Goal: Navigation & Orientation: Find specific page/section

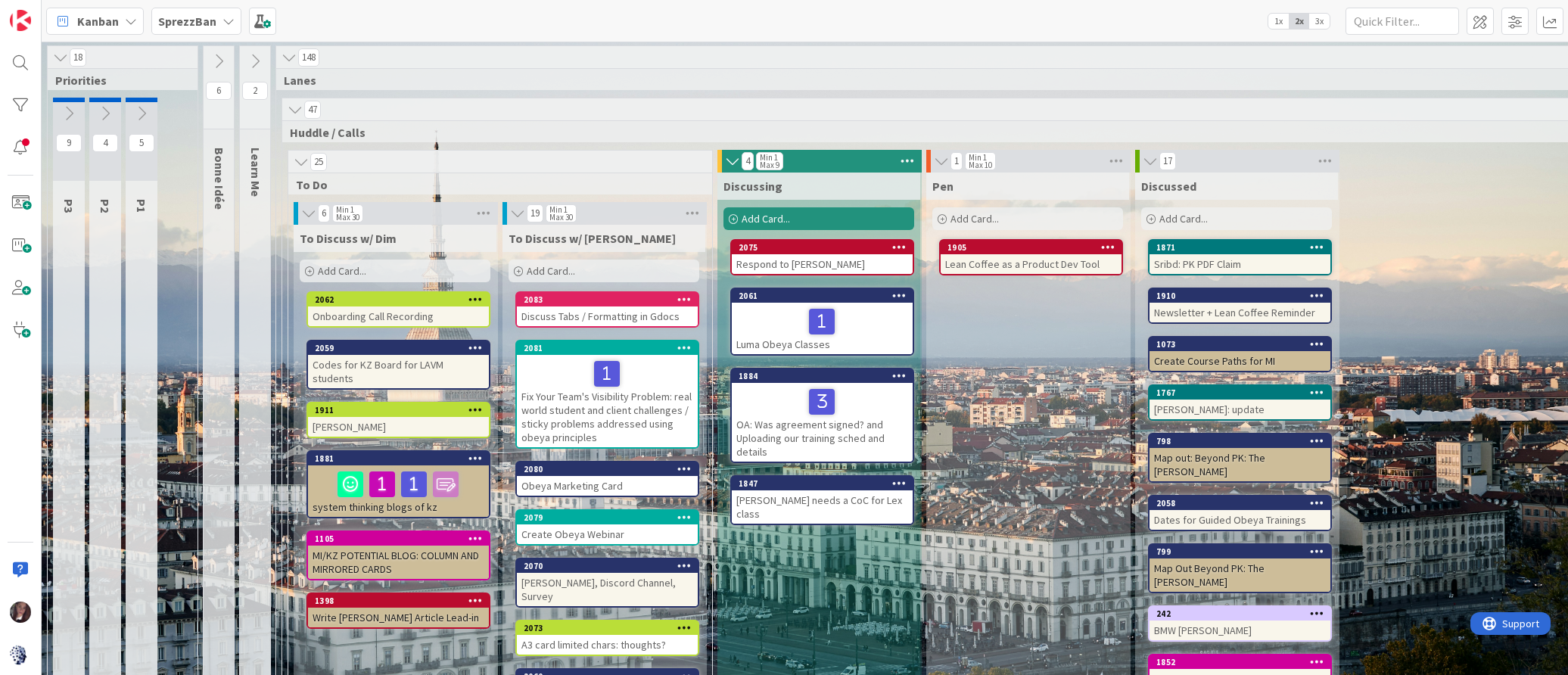
click at [197, 23] on b "SprezzBan" at bounding box center [187, 21] width 58 height 15
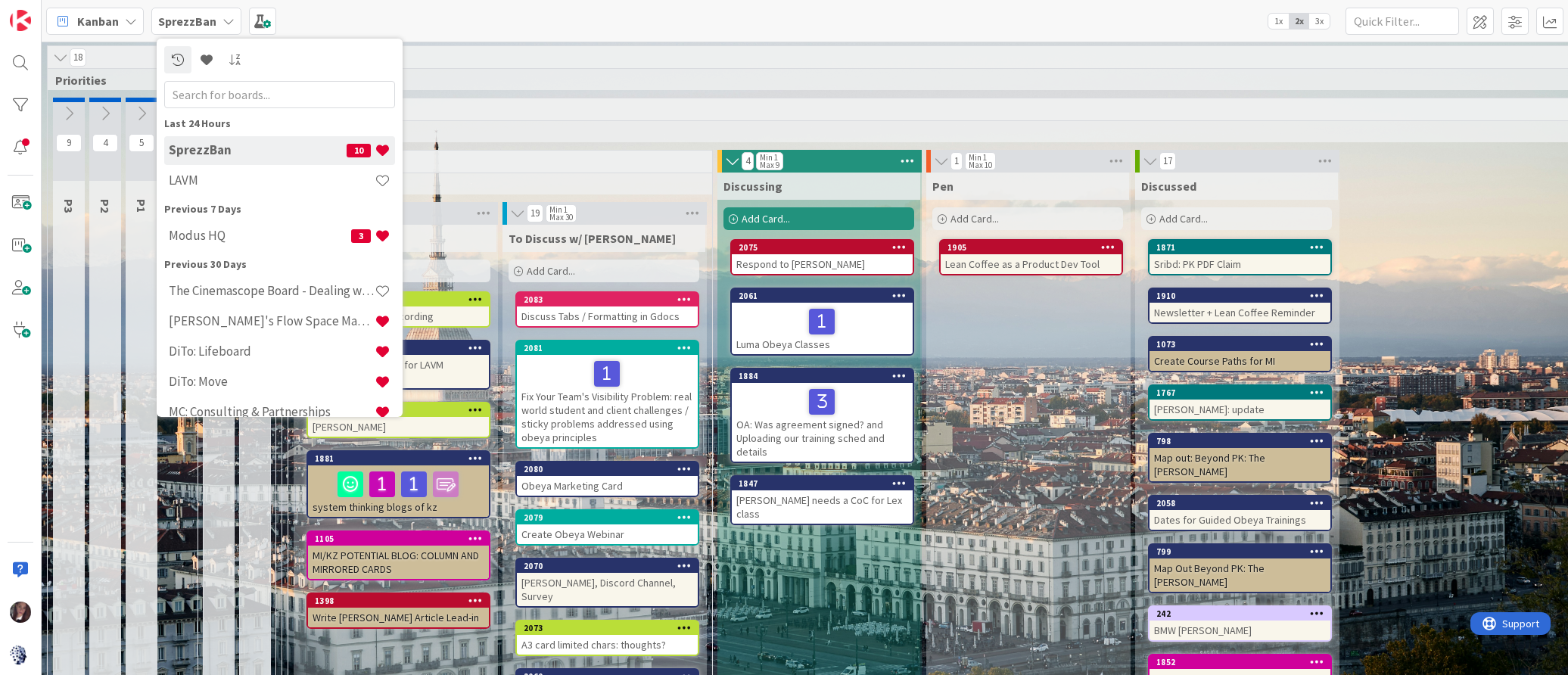
click at [174, 178] on h4 "LAVM" at bounding box center [271, 179] width 206 height 15
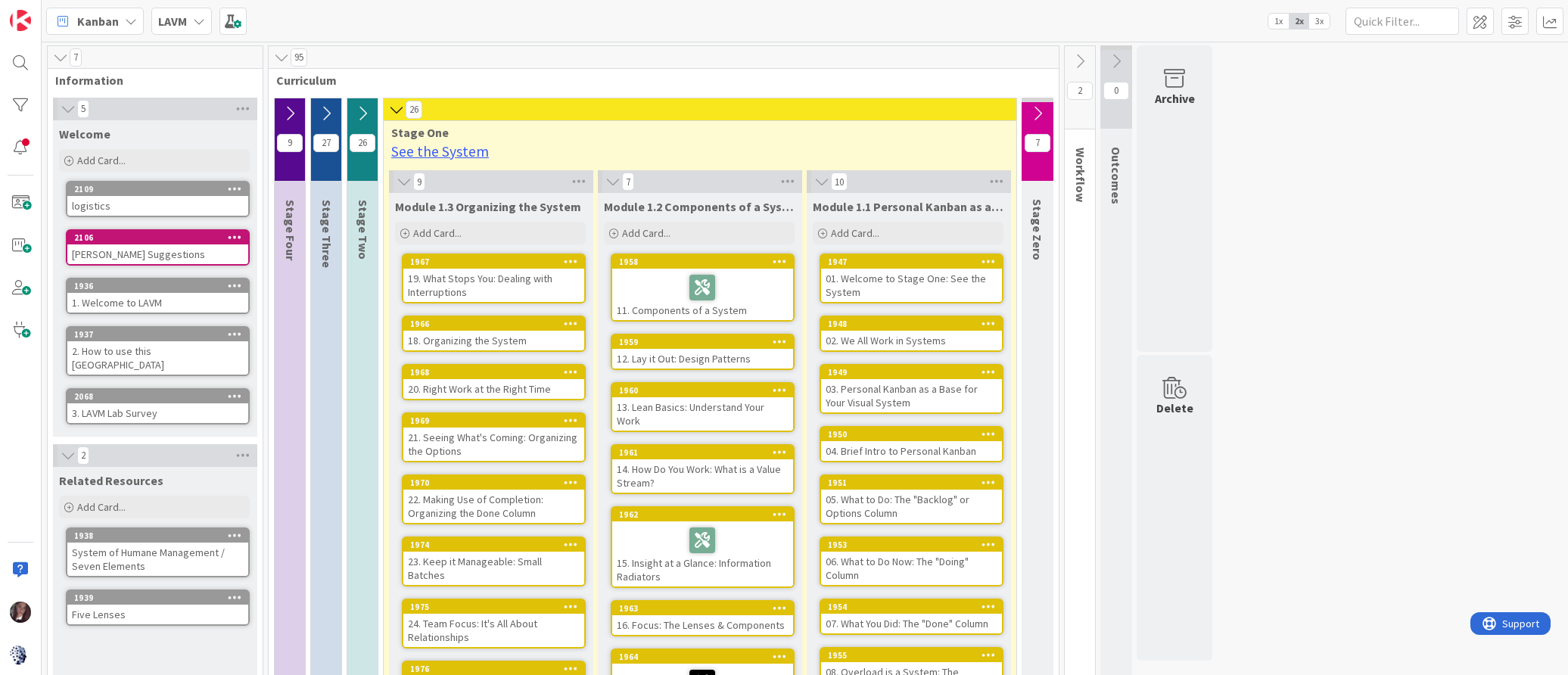
click at [284, 114] on icon at bounding box center [289, 113] width 17 height 17
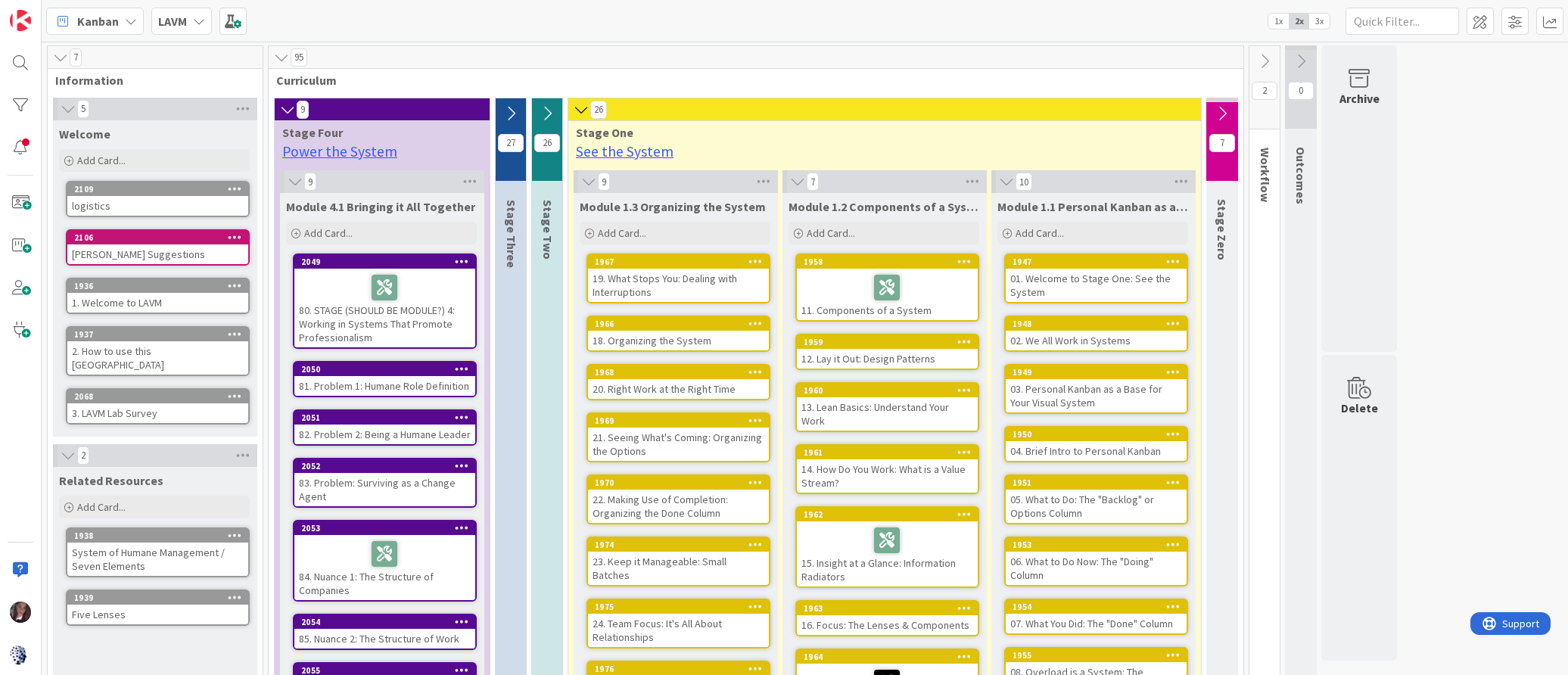
click at [286, 110] on icon at bounding box center [287, 109] width 17 height 15
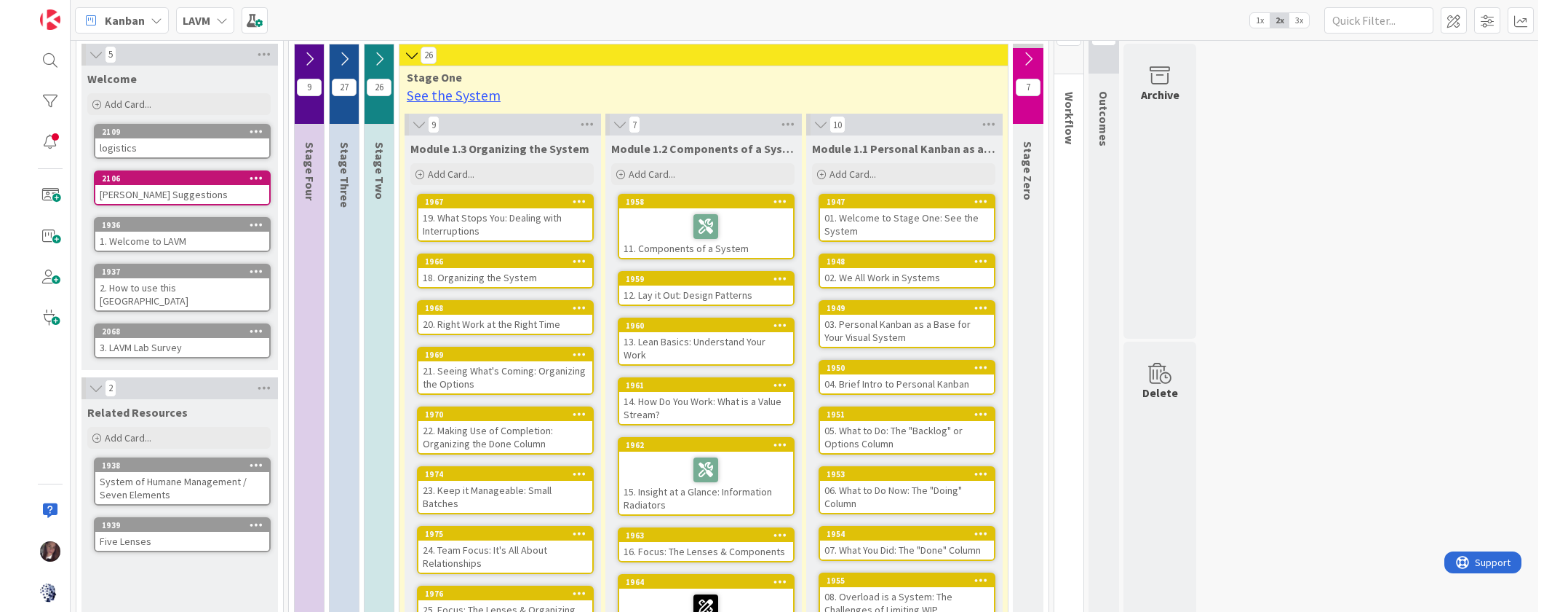
scroll to position [56, 0]
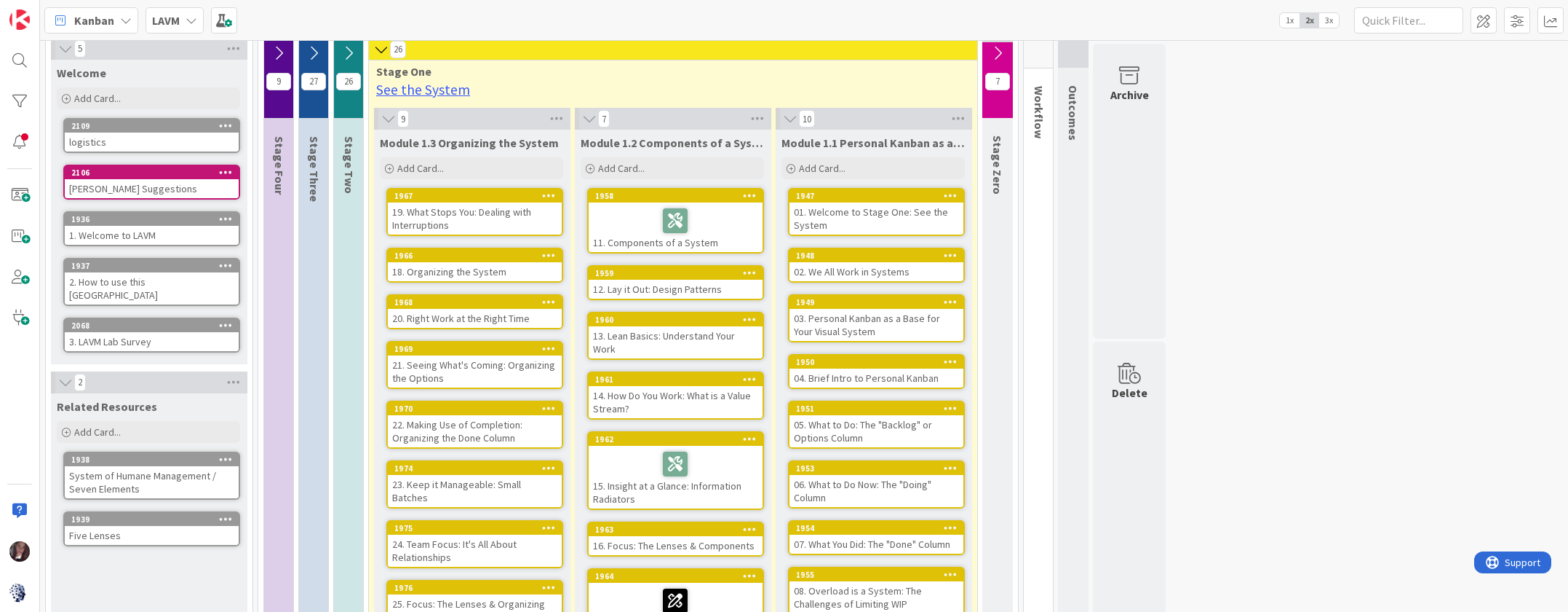
drag, startPoint x: 349, startPoint y: 51, endPoint x: 327, endPoint y: 48, distance: 22.2
click at [347, 50] on icon at bounding box center [349, 52] width 16 height 16
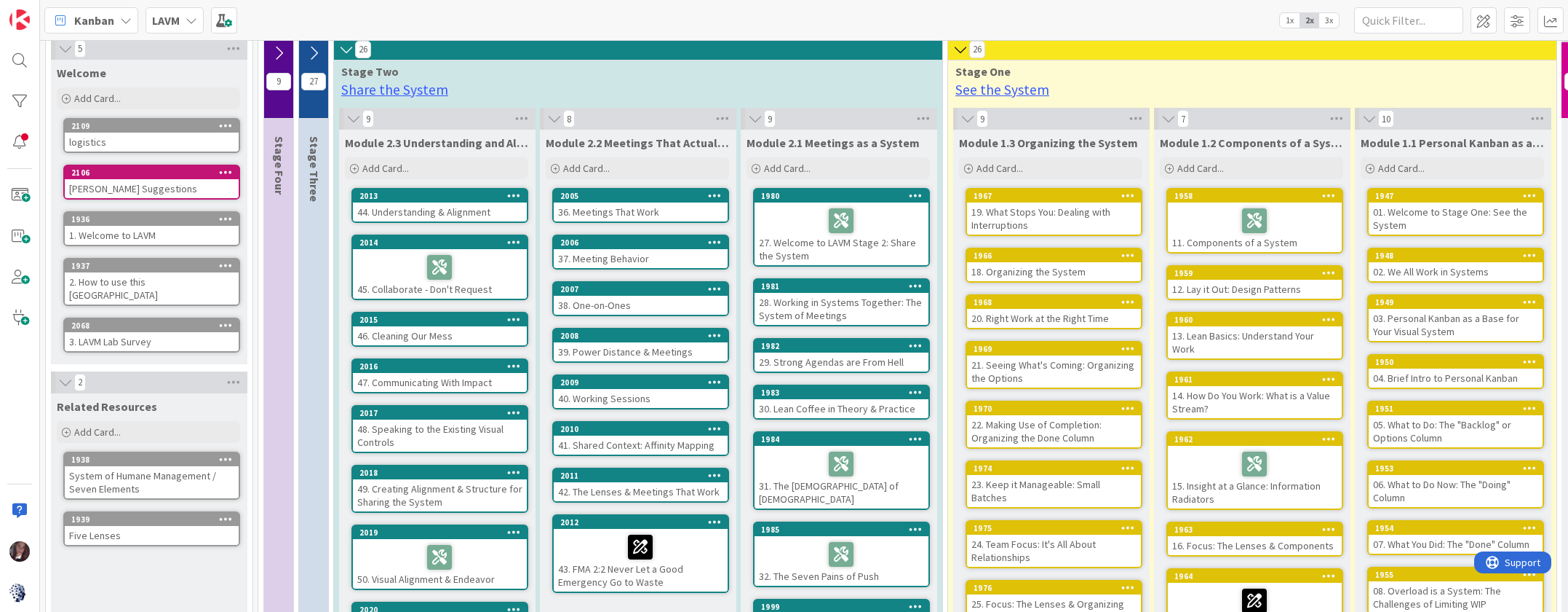
click at [317, 51] on icon at bounding box center [313, 52] width 16 height 16
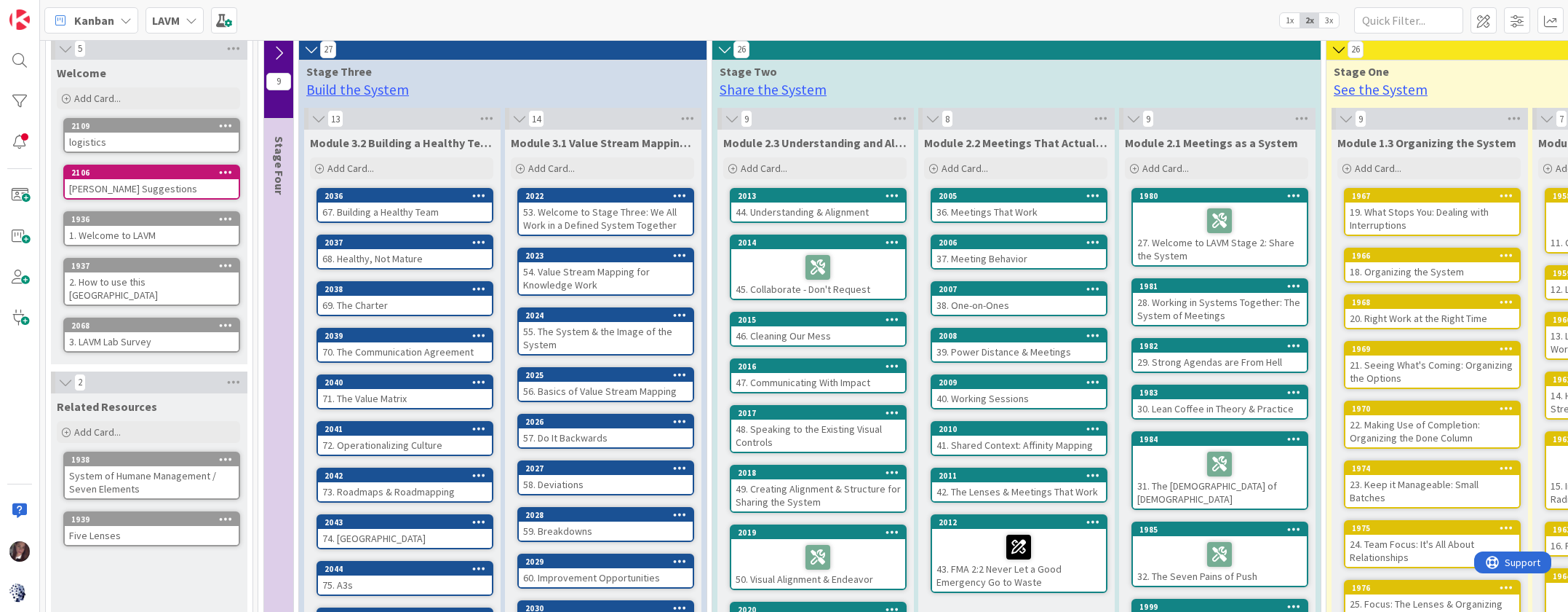
click at [281, 51] on icon at bounding box center [278, 52] width 16 height 16
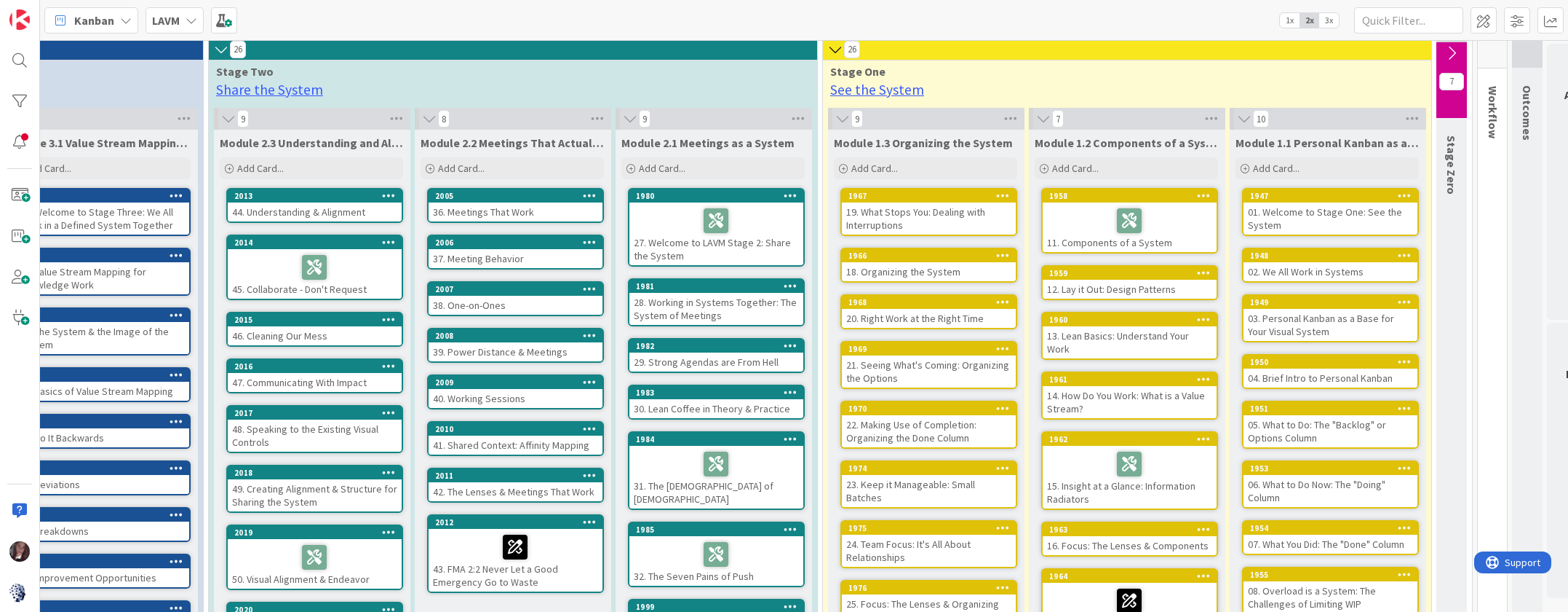
scroll to position [56, 738]
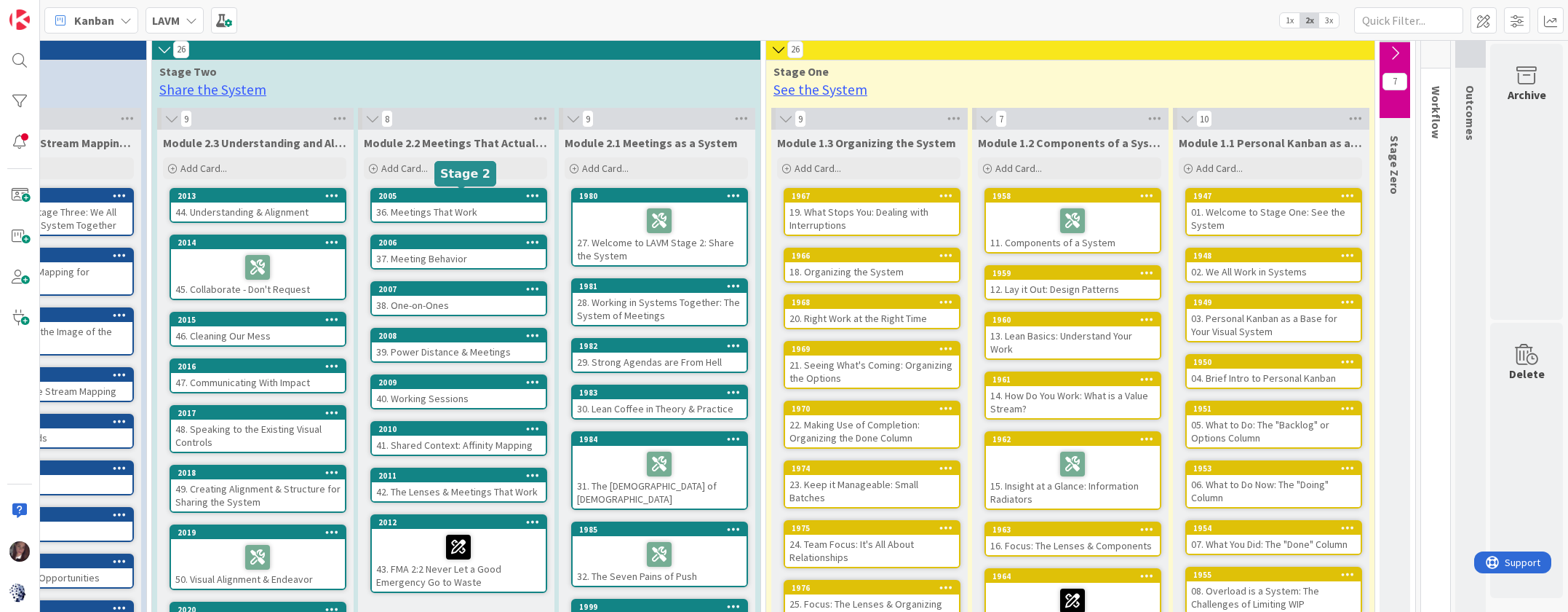
click at [446, 199] on div "2005" at bounding box center [462, 195] width 168 height 10
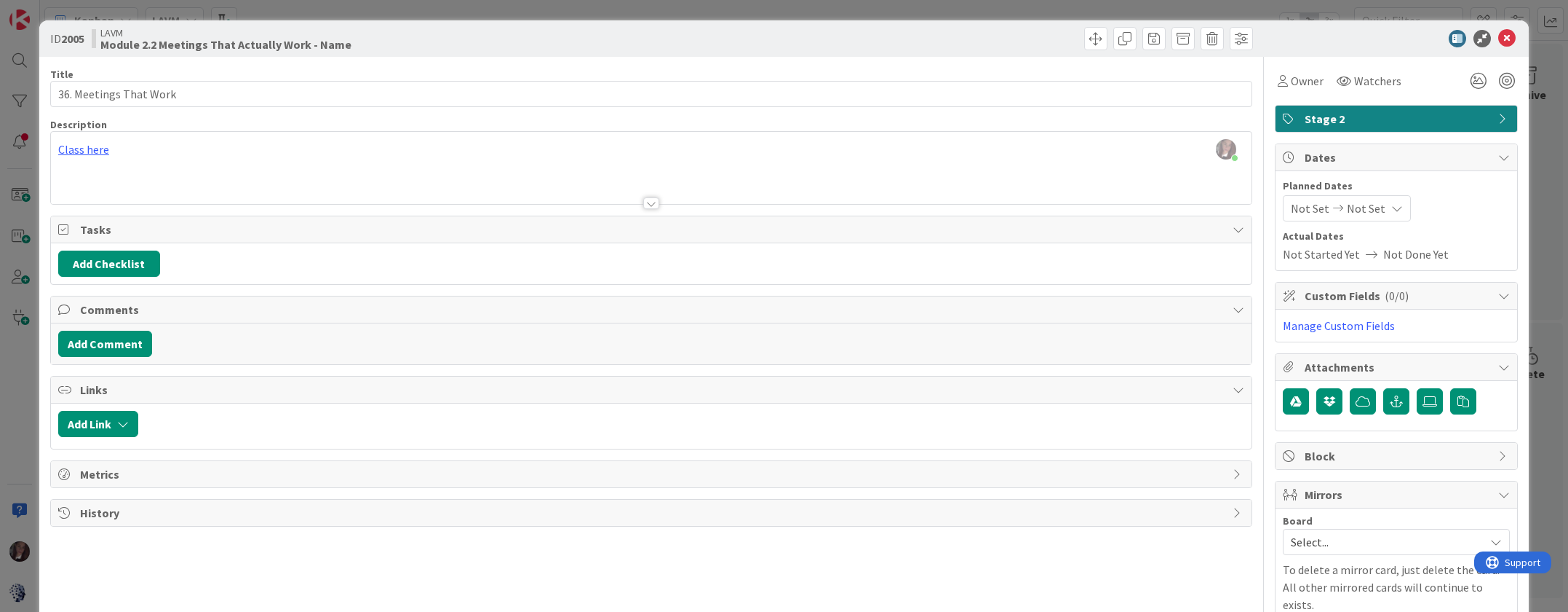
click at [75, 152] on div "[PERSON_NAME] just joined Class here" at bounding box center [651, 168] width 1200 height 72
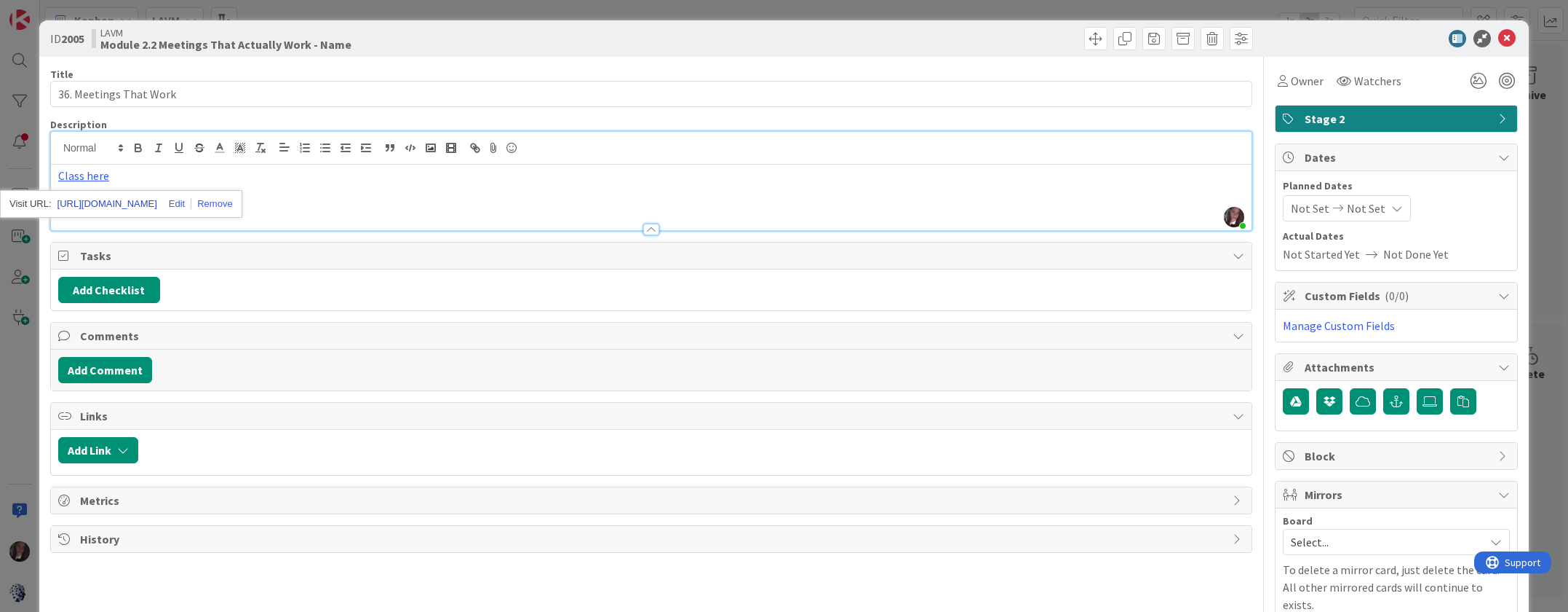
click at [130, 200] on link "[URL][DOMAIN_NAME]" at bounding box center [107, 204] width 100 height 19
click at [1507, 37] on icon at bounding box center [1507, 38] width 17 height 17
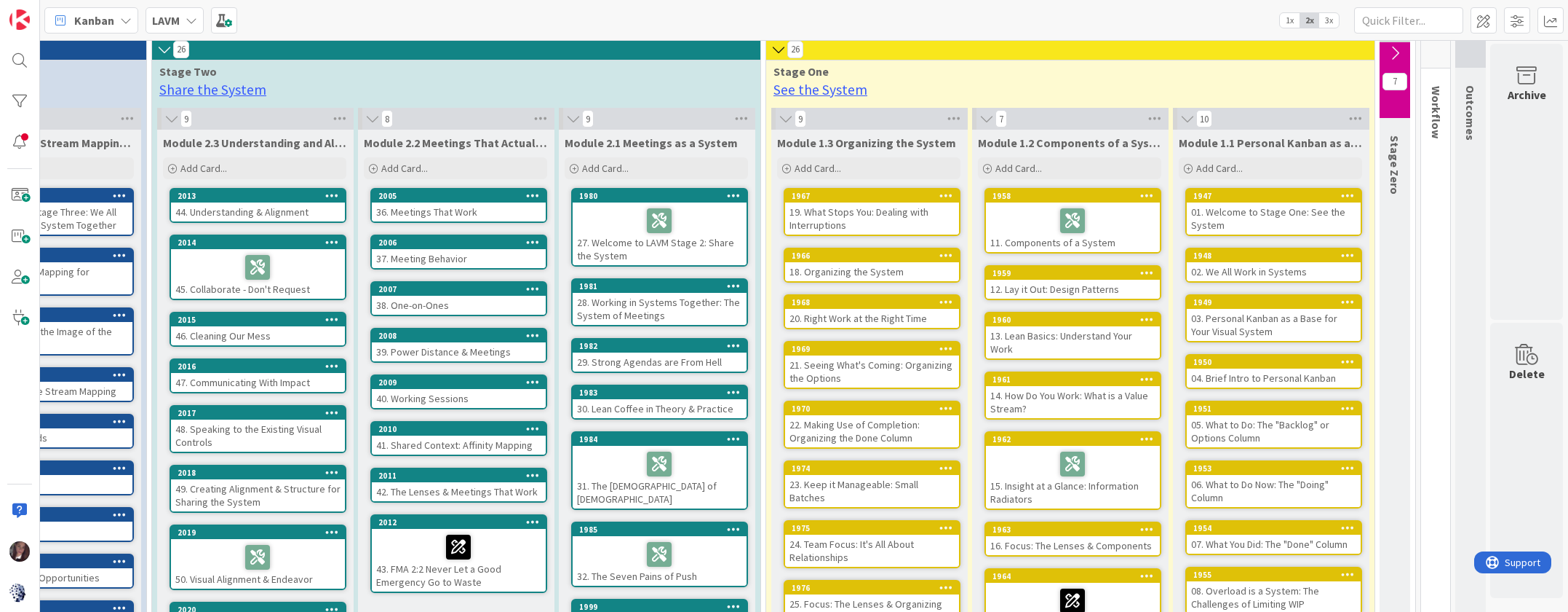
click at [782, 51] on icon at bounding box center [778, 49] width 16 height 14
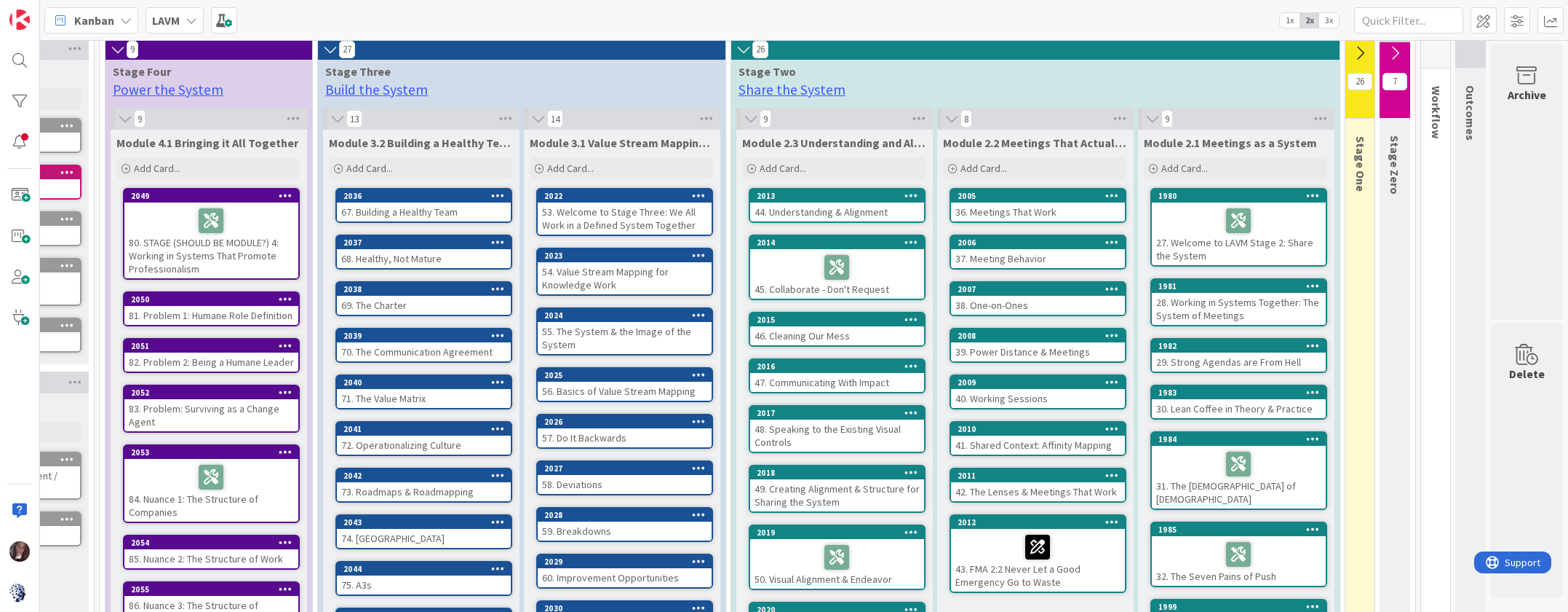
click at [739, 51] on icon at bounding box center [743, 49] width 16 height 14
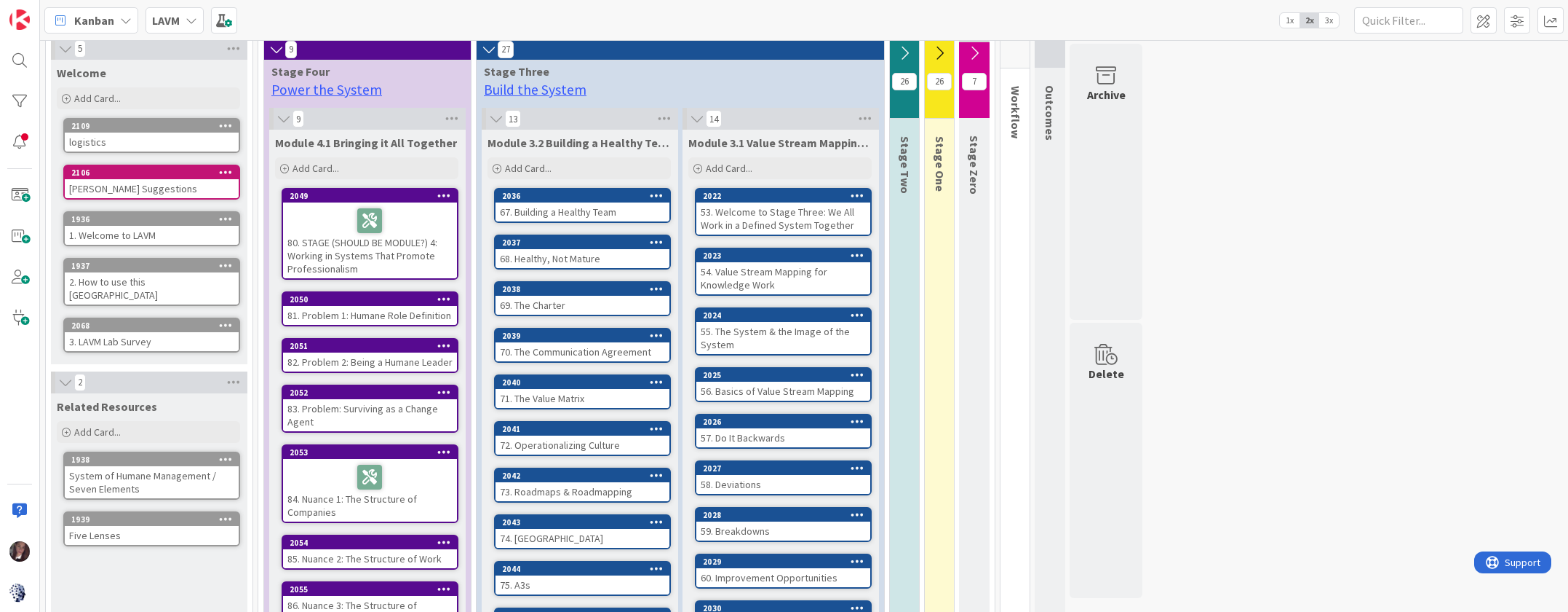
drag, startPoint x: 489, startPoint y: 49, endPoint x: 372, endPoint y: 55, distance: 117.2
click at [489, 49] on icon at bounding box center [489, 49] width 16 height 14
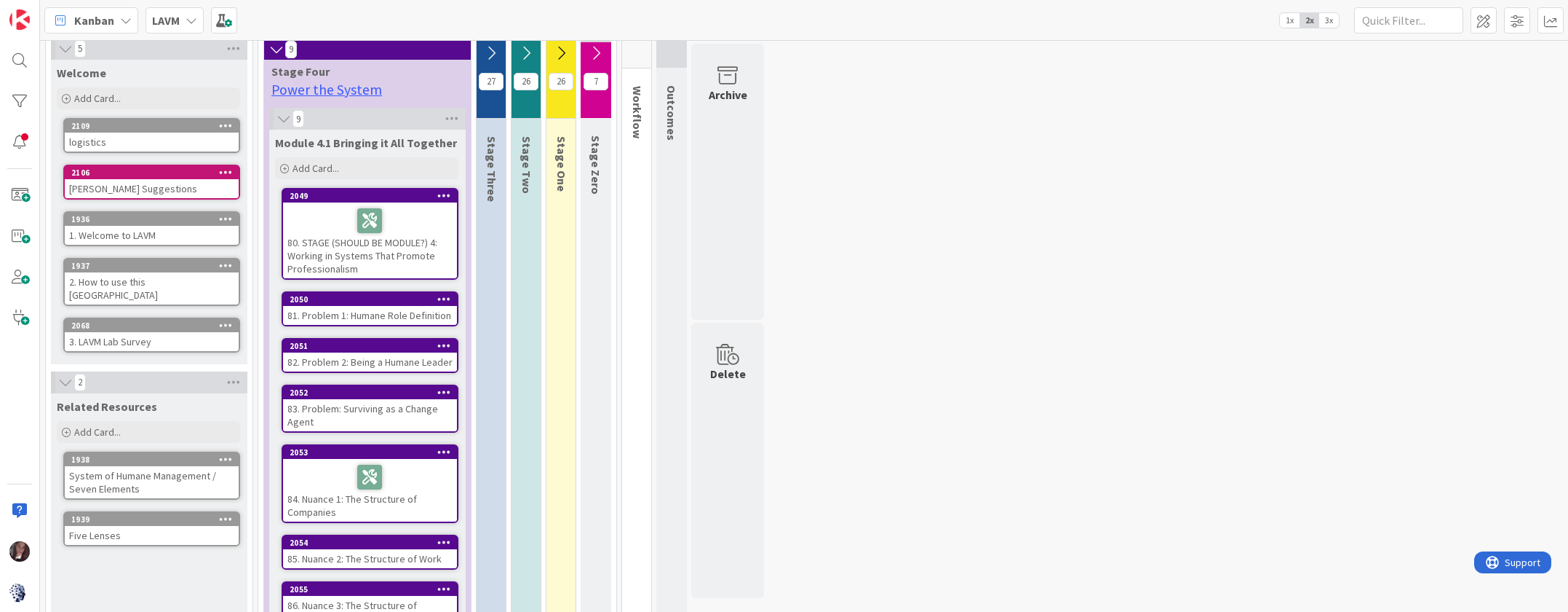
click at [279, 51] on icon at bounding box center [276, 49] width 16 height 14
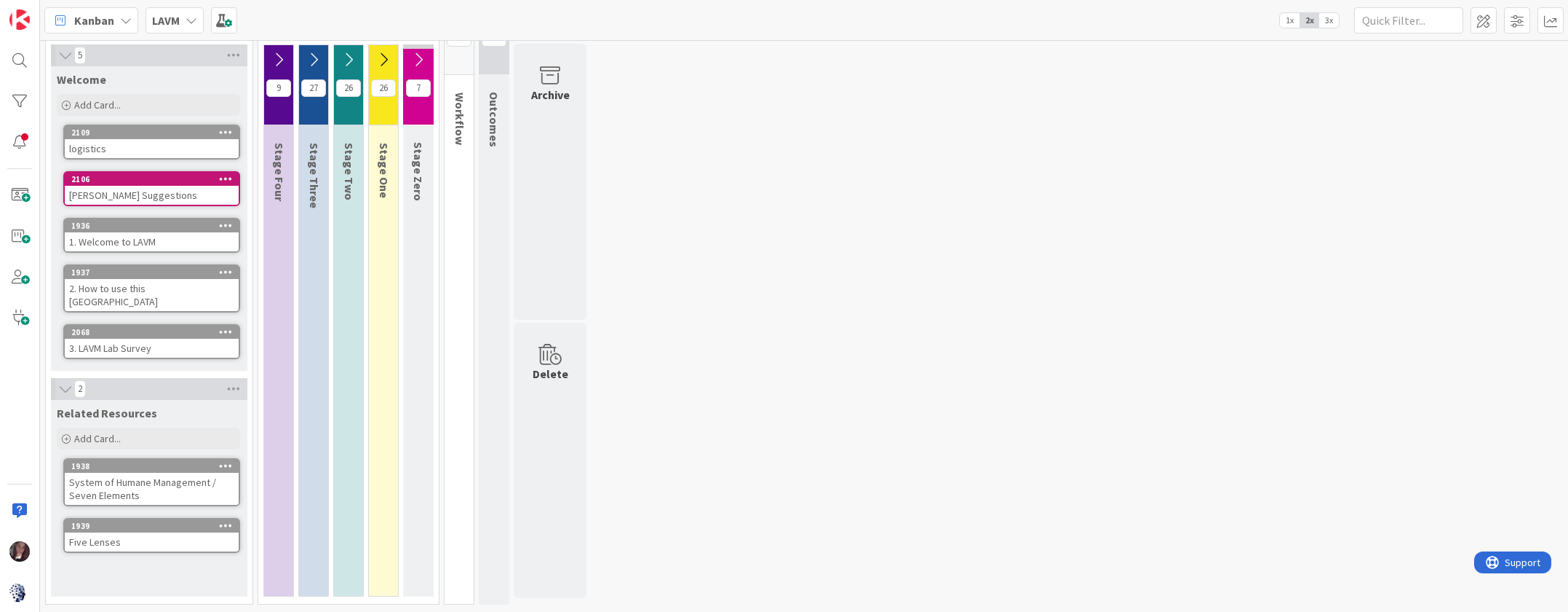
scroll to position [36, 0]
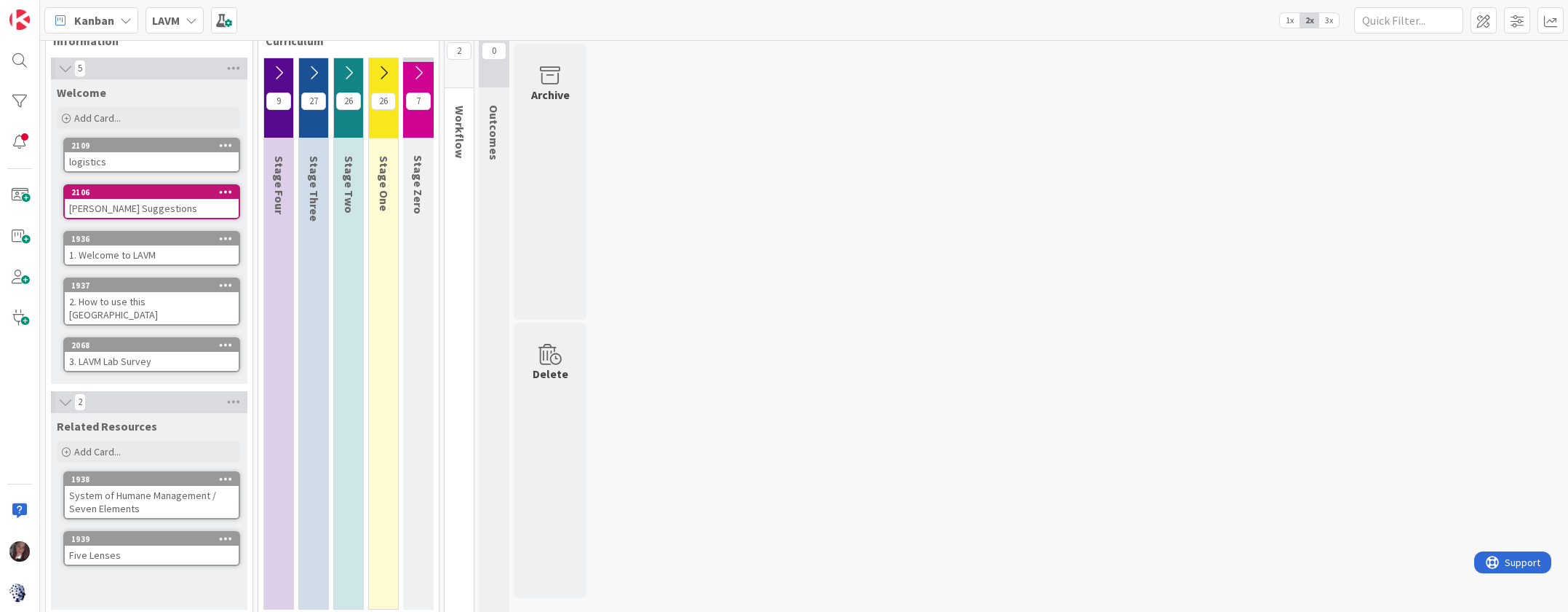
drag, startPoint x: 457, startPoint y: 52, endPoint x: 457, endPoint y: 69, distance: 17.0
click at [457, 53] on span "2" at bounding box center [459, 51] width 25 height 17
click at [456, 79] on div "2" at bounding box center [459, 48] width 30 height 80
click at [458, 107] on span "Workflow" at bounding box center [459, 132] width 14 height 52
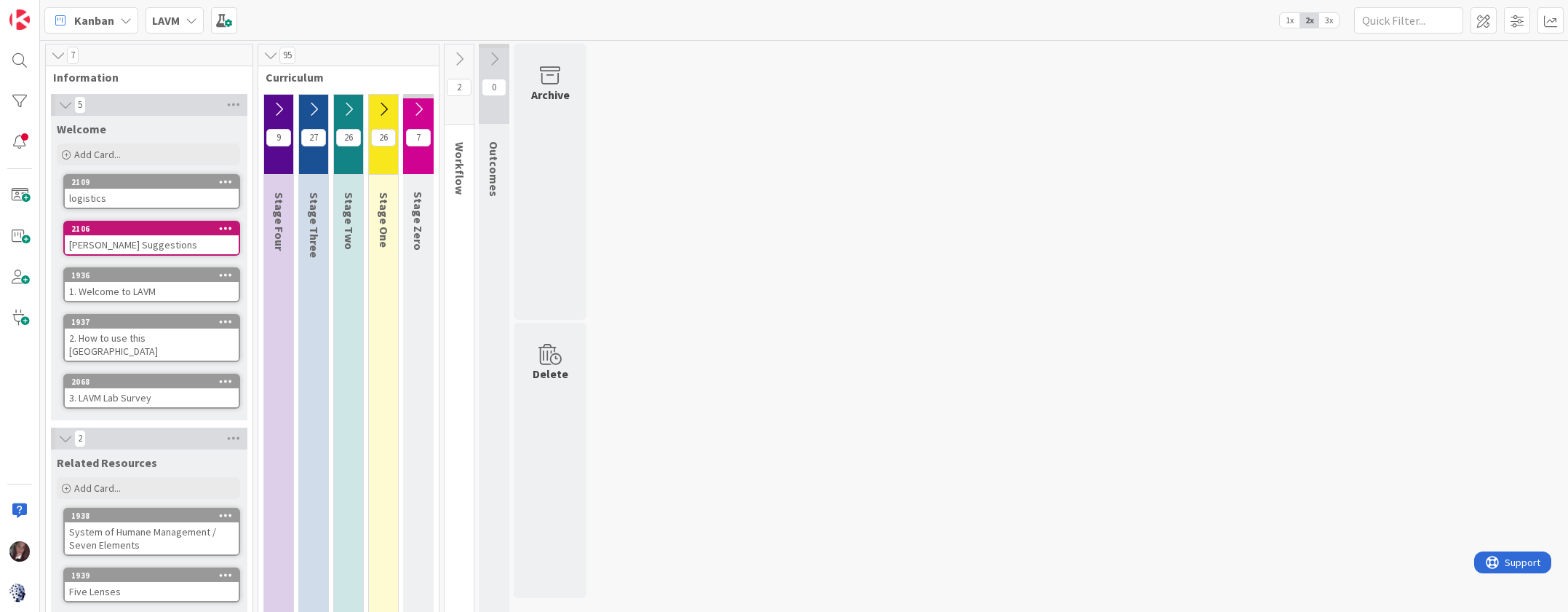
click at [461, 60] on icon at bounding box center [459, 58] width 16 height 16
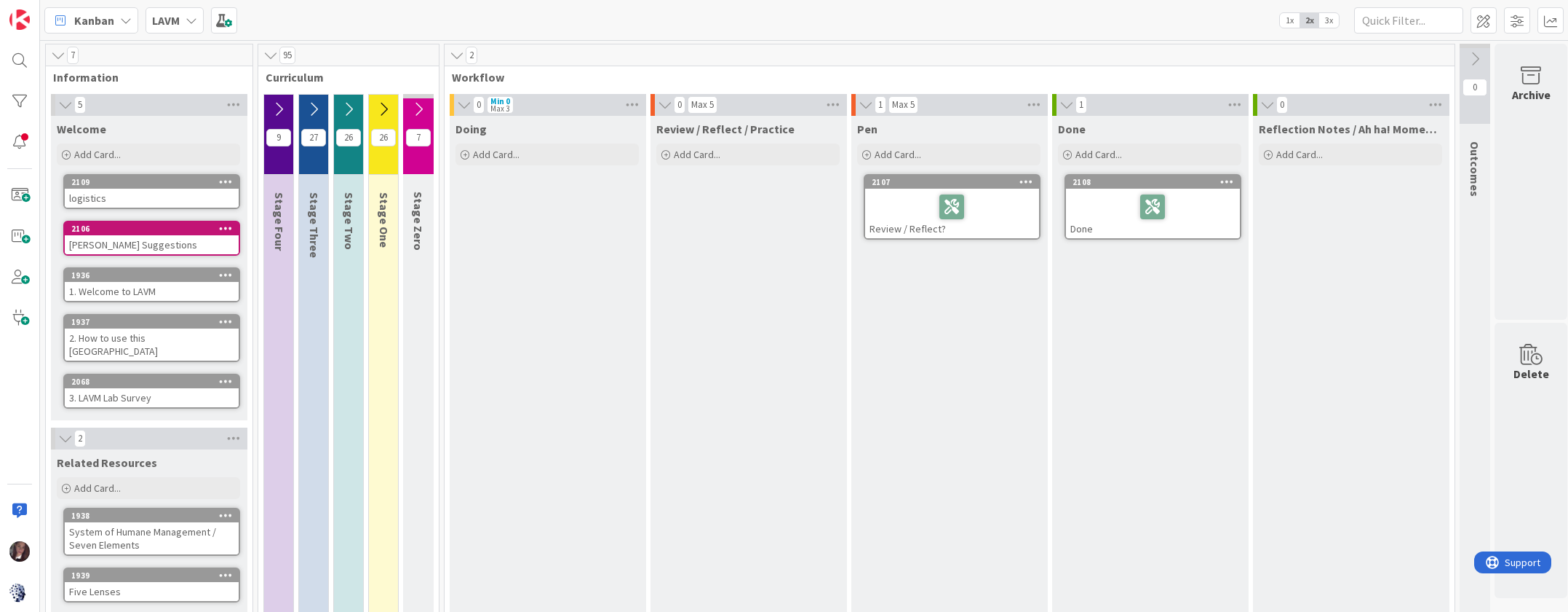
scroll to position [0, 5]
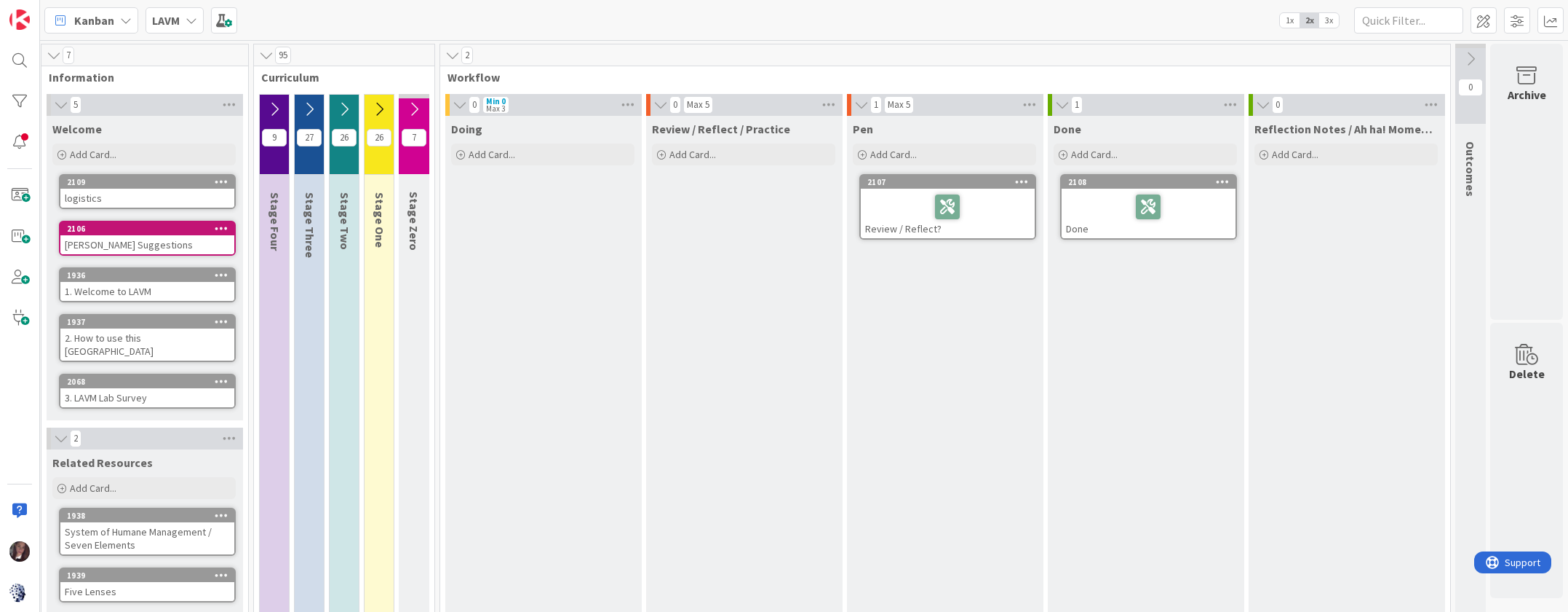
click at [381, 109] on icon at bounding box center [379, 109] width 16 height 16
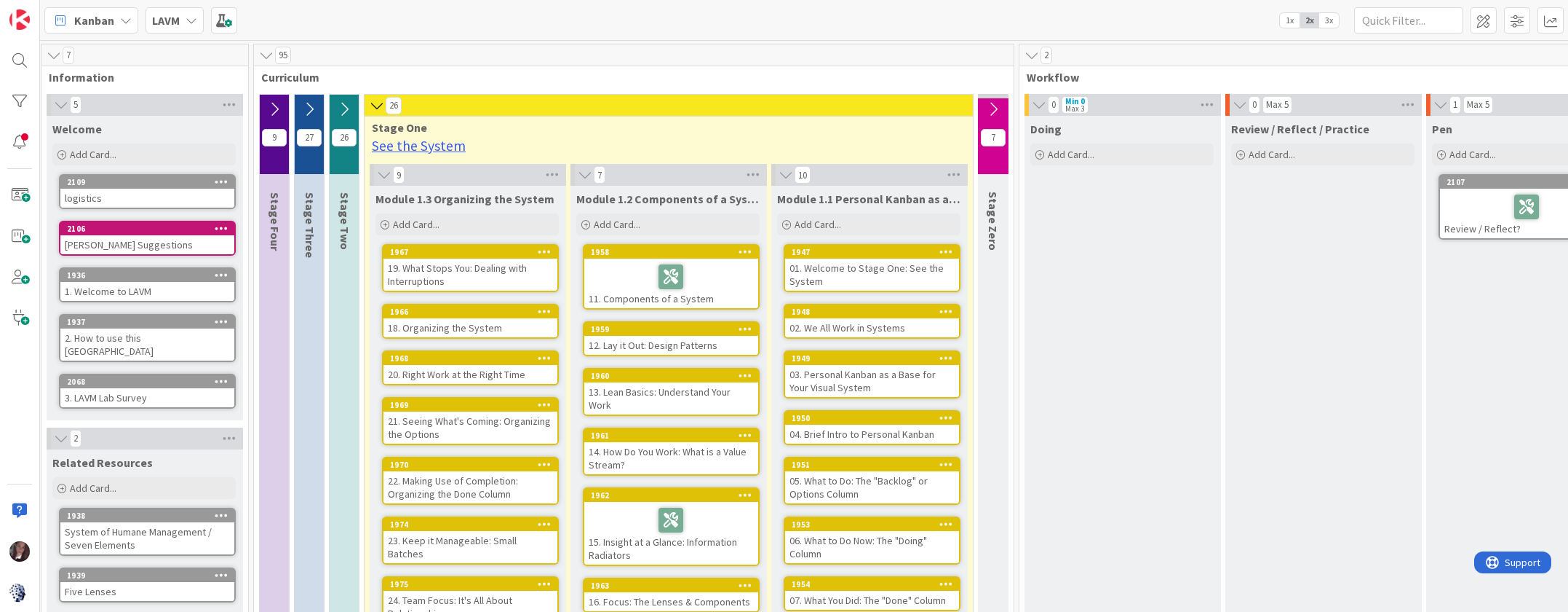
click at [428, 257] on div "1967" at bounding box center [471, 252] width 174 height 13
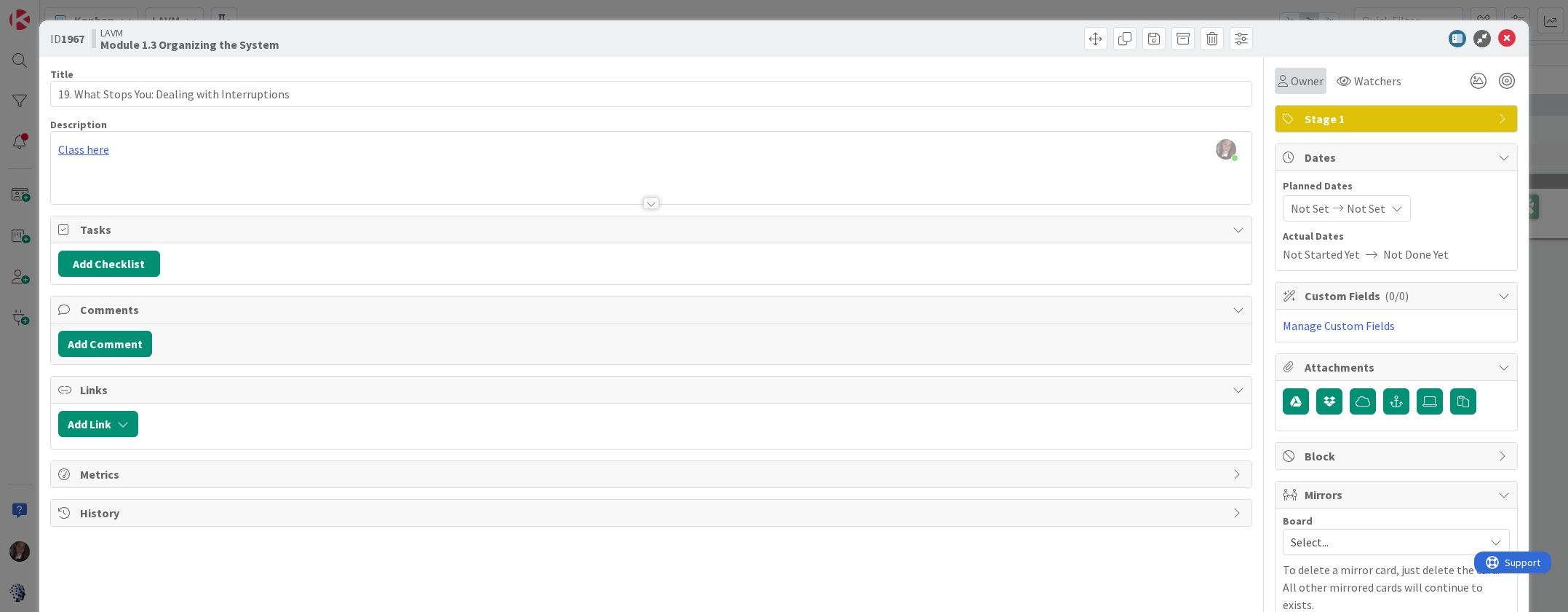
click at [1301, 82] on span "Owner" at bounding box center [1307, 81] width 32 height 17
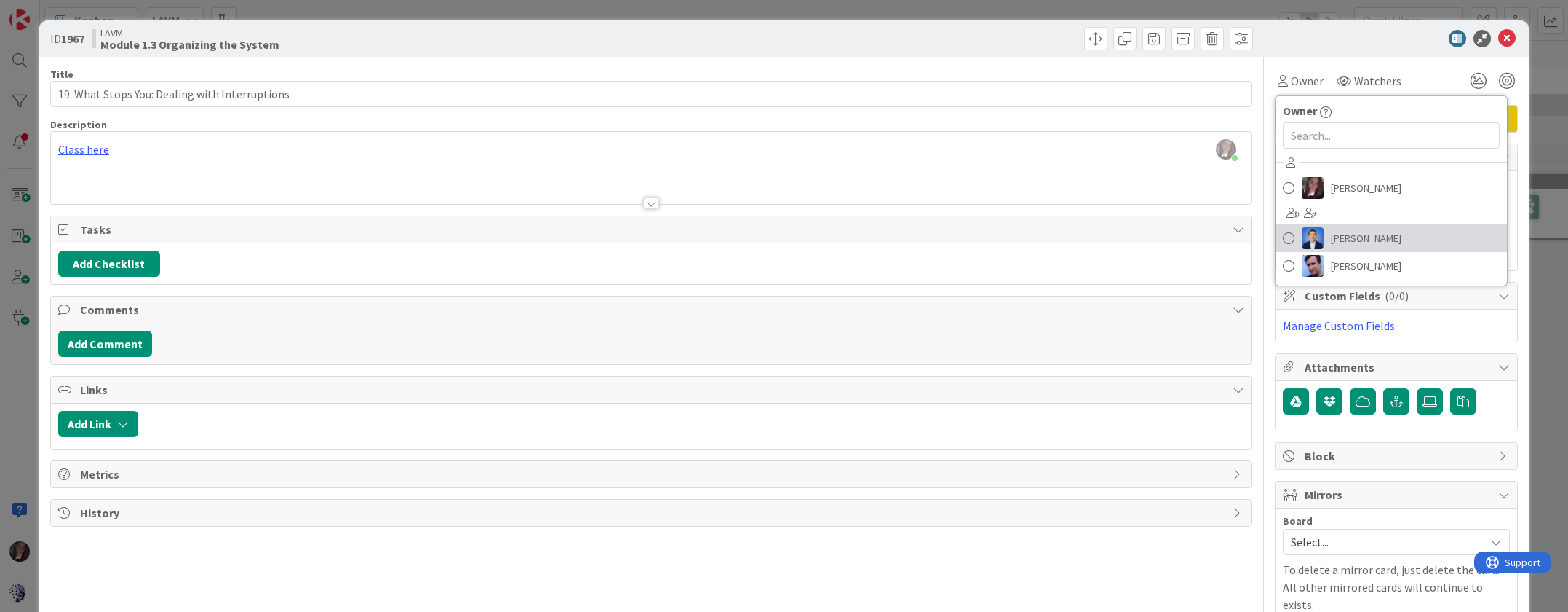
click at [1294, 239] on span at bounding box center [1289, 237] width 11 height 22
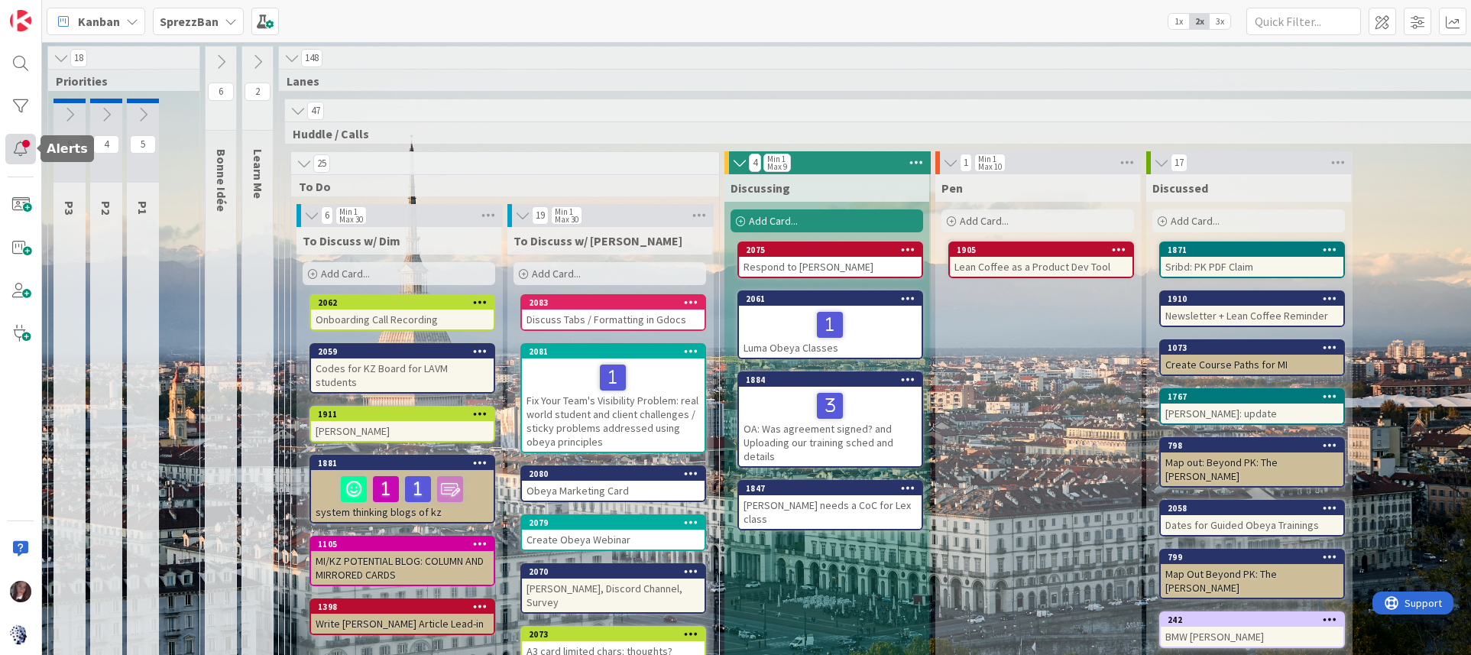
click at [16, 147] on div at bounding box center [20, 149] width 31 height 31
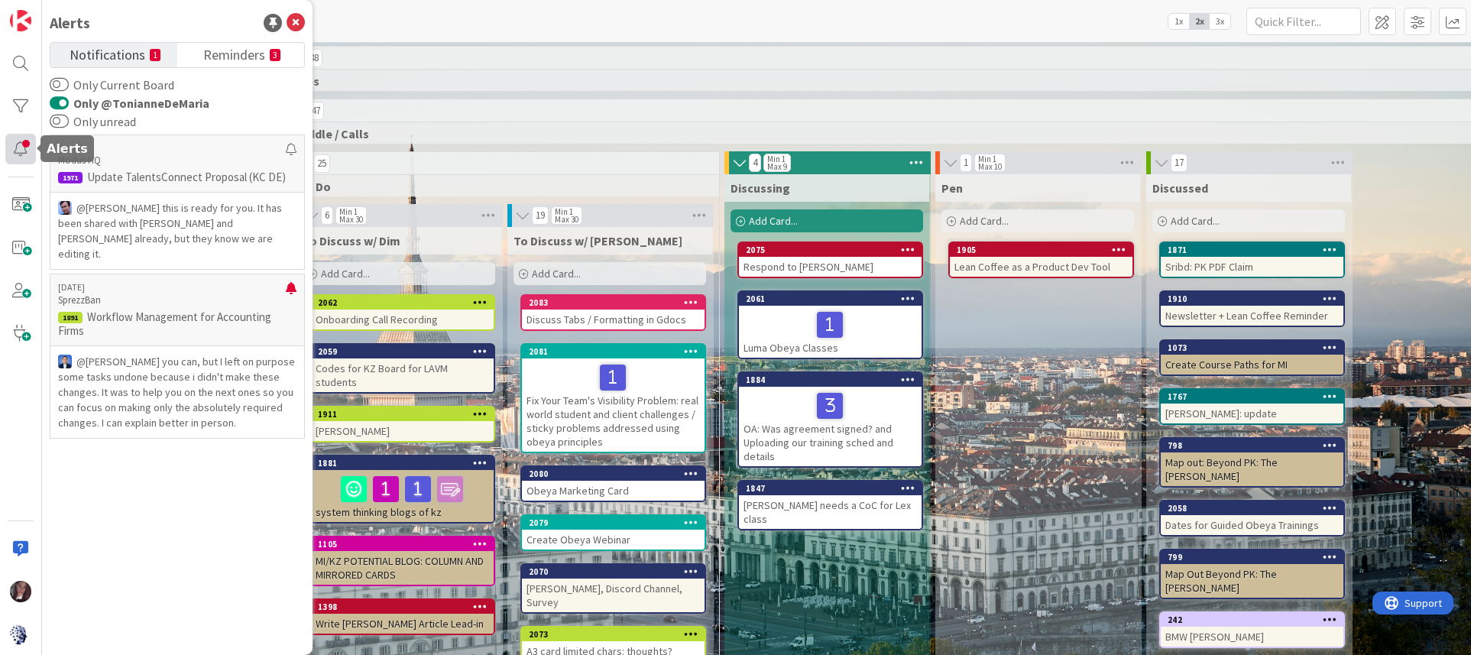
click at [24, 148] on div at bounding box center [20, 149] width 31 height 31
drag, startPoint x: 409, startPoint y: 66, endPoint x: 400, endPoint y: 66, distance: 8.4
click at [408, 66] on div "148" at bounding box center [1150, 58] width 1742 height 23
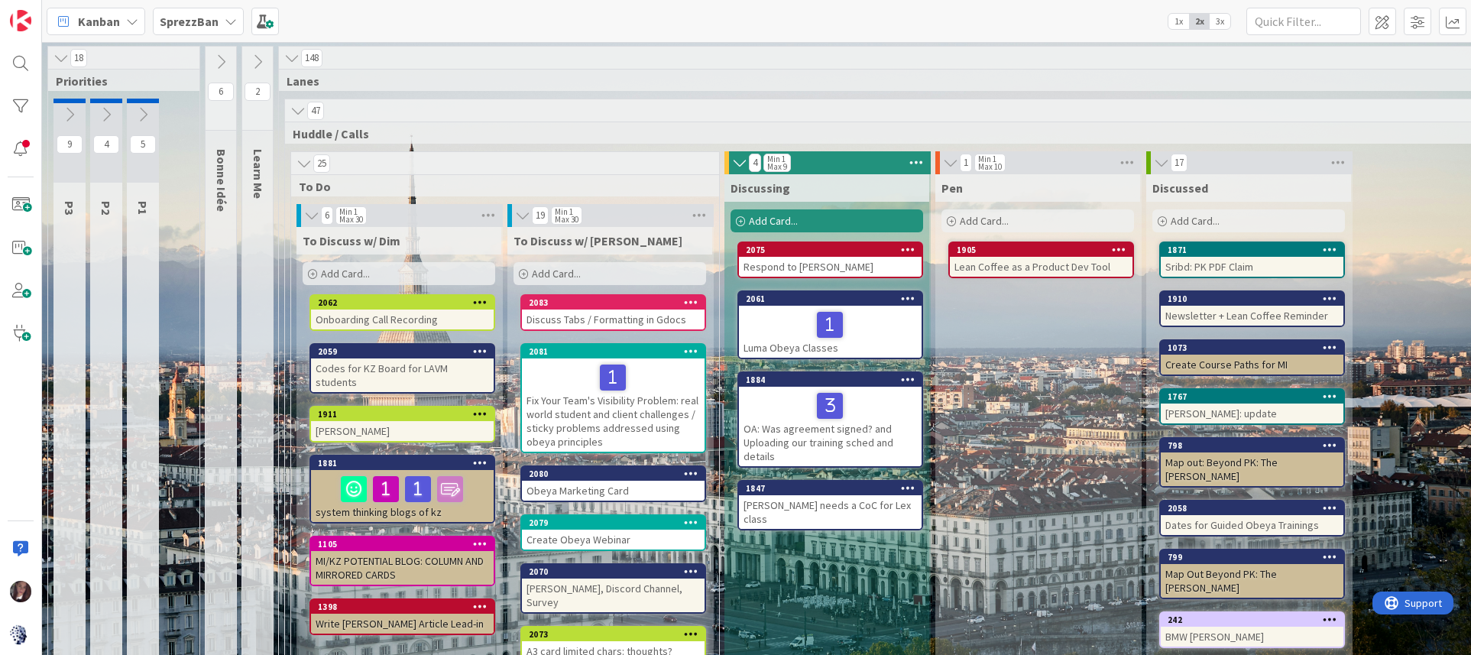
click at [92, 19] on span "Kanban" at bounding box center [99, 21] width 42 height 18
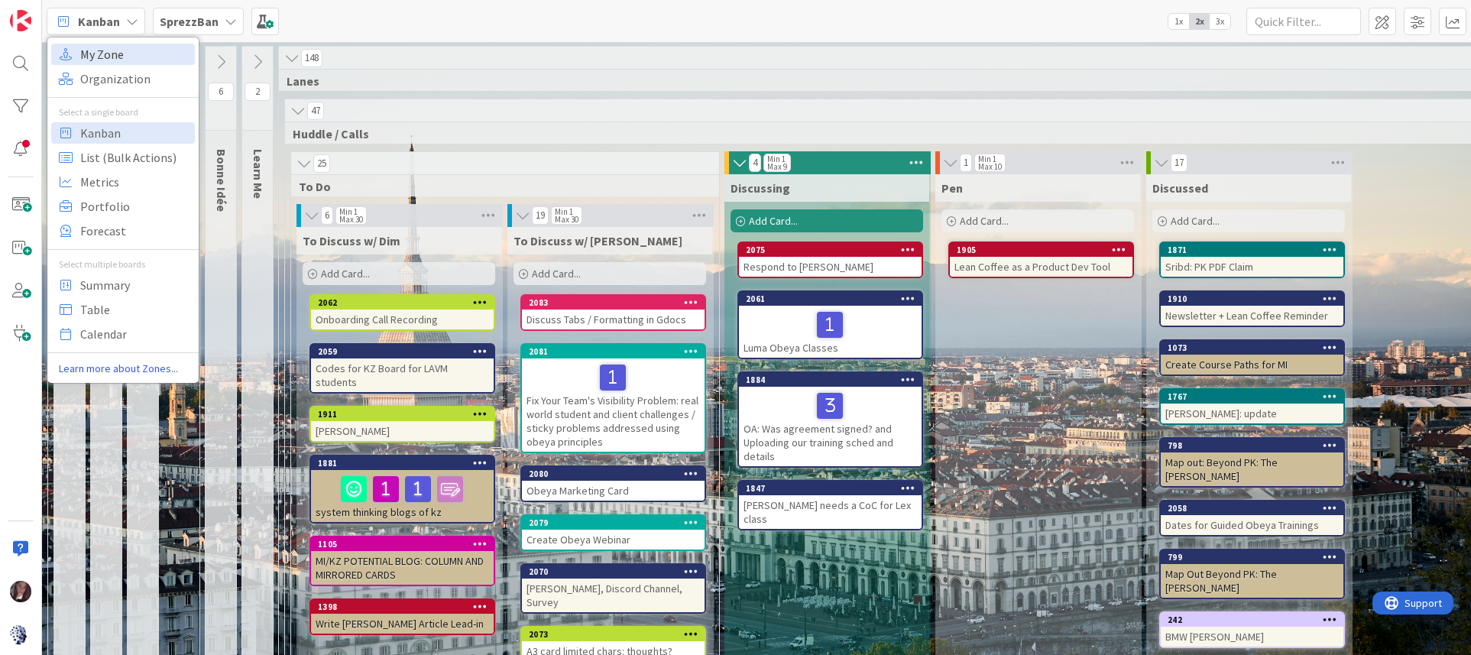
click at [110, 53] on span "My Zone" at bounding box center [135, 54] width 110 height 23
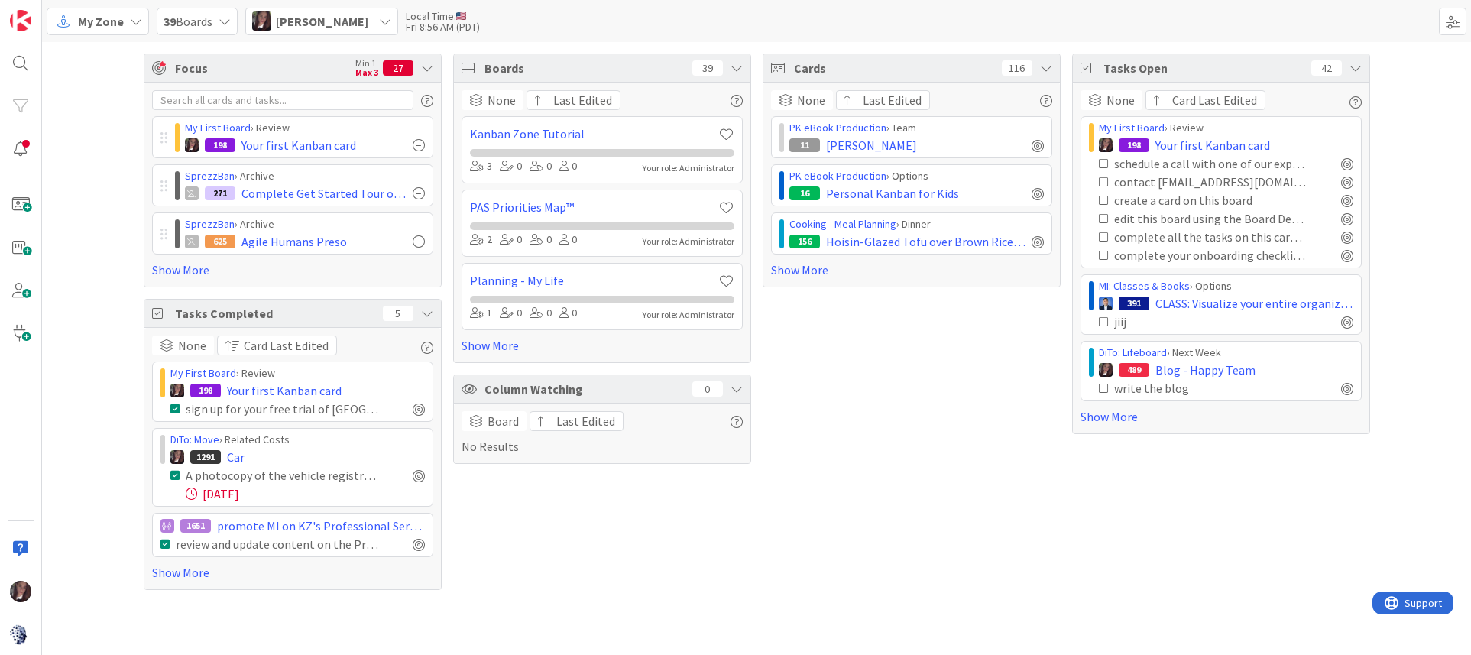
click at [94, 20] on span "My Zone" at bounding box center [101, 21] width 46 height 18
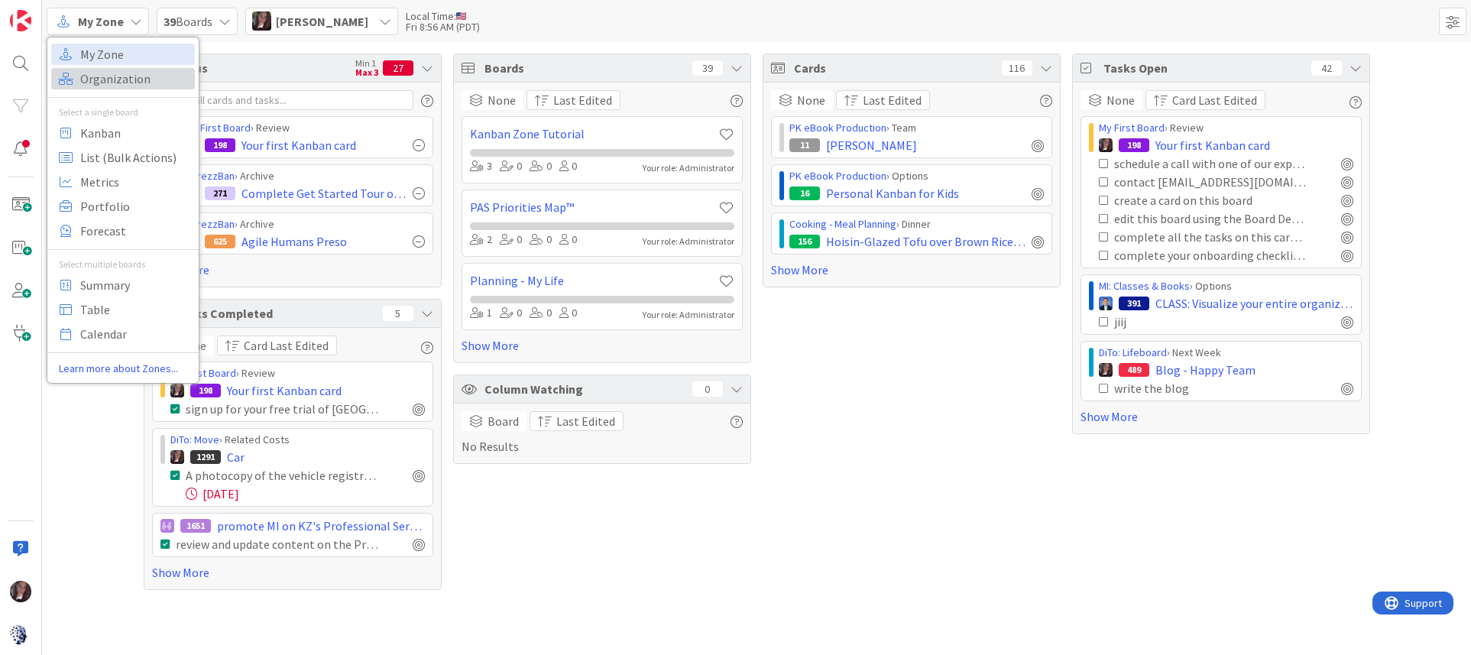
click at [105, 79] on span "Organization" at bounding box center [135, 78] width 110 height 23
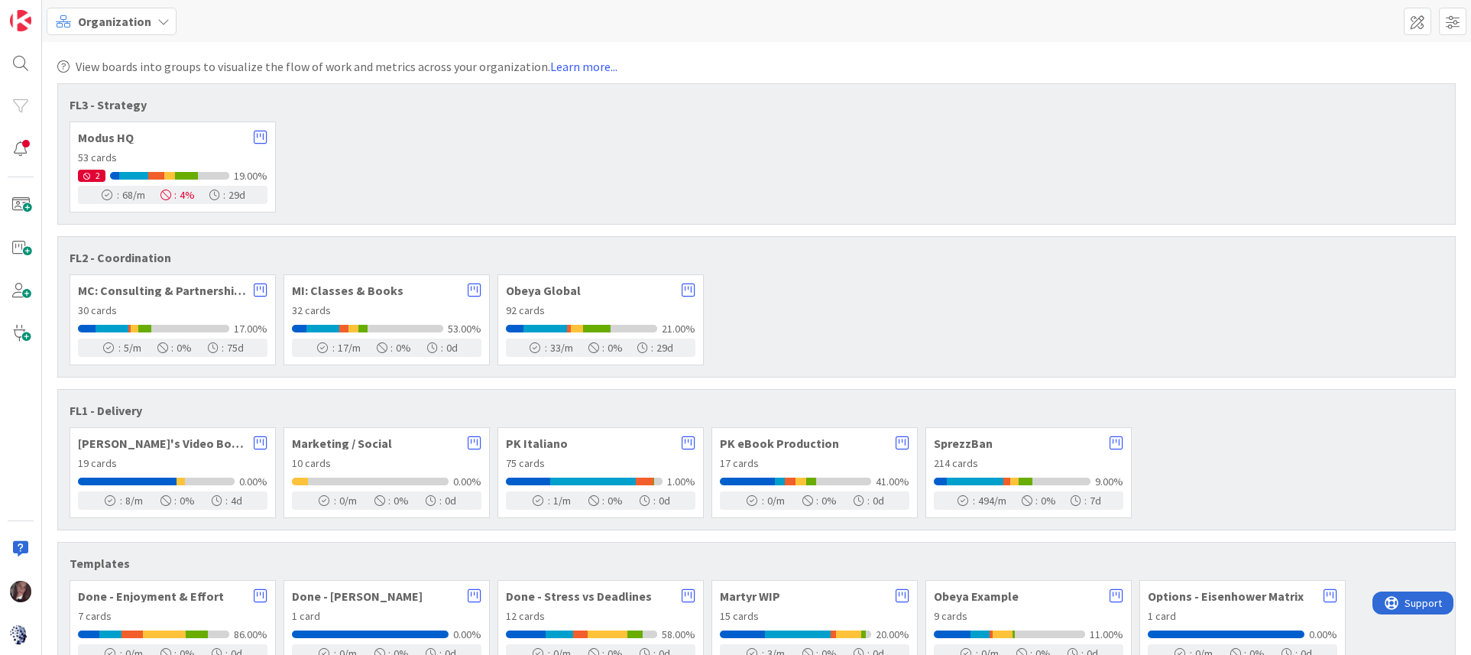
click at [190, 144] on div "Modus HQ" at bounding box center [172, 137] width 189 height 15
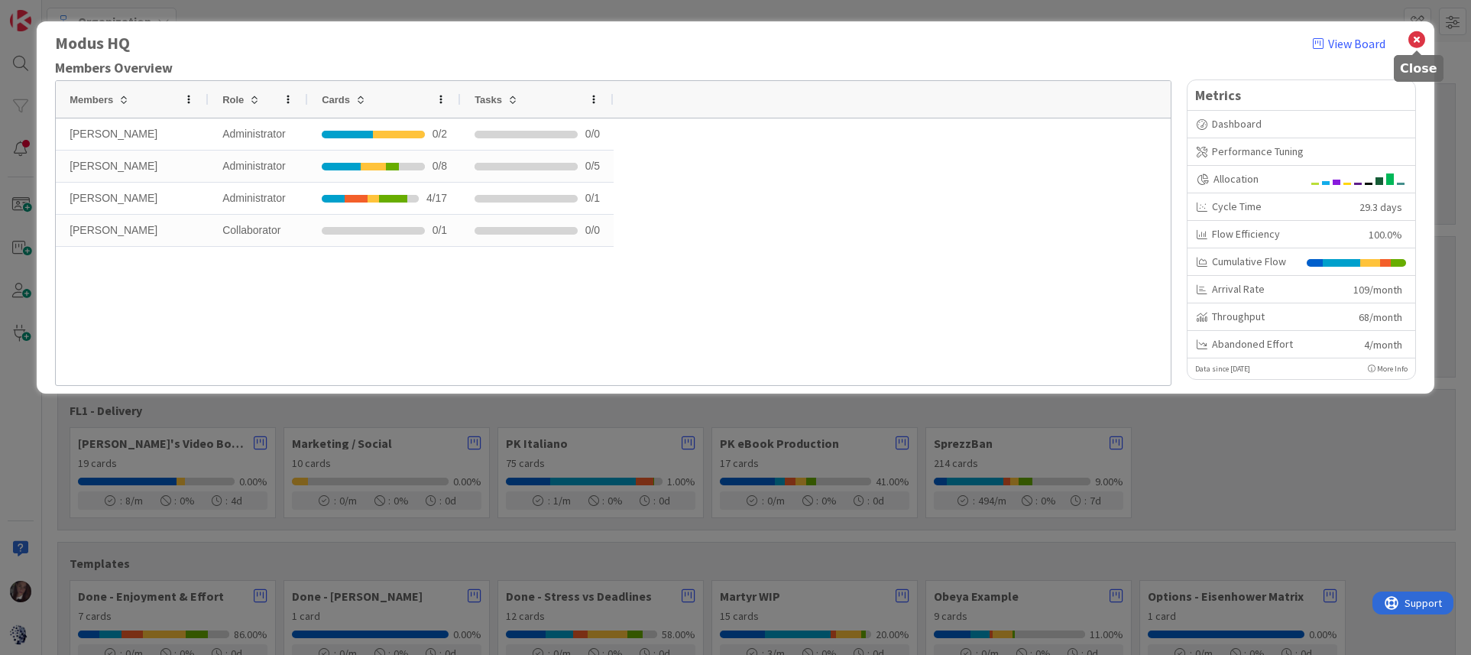
click at [1416, 39] on icon at bounding box center [1416, 39] width 20 height 21
